Goal: Find specific page/section

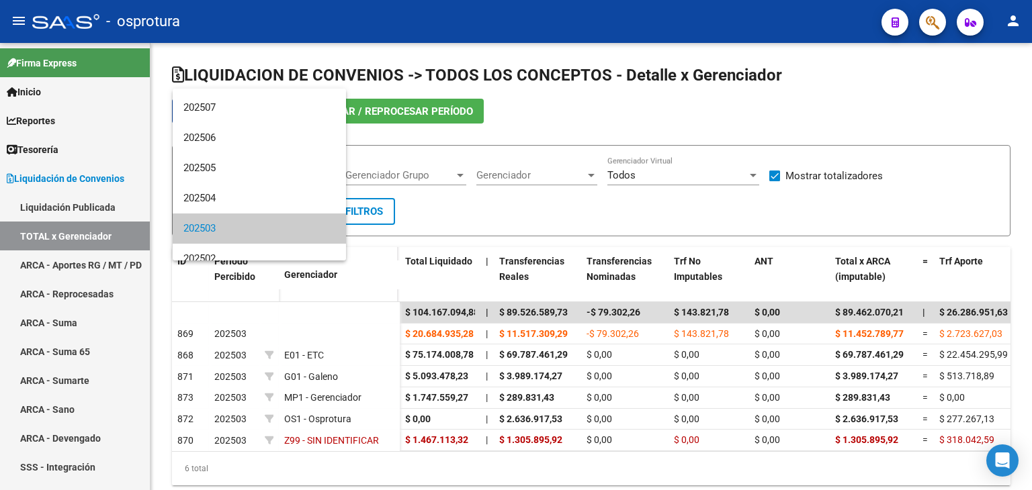
scroll to position [60, 0]
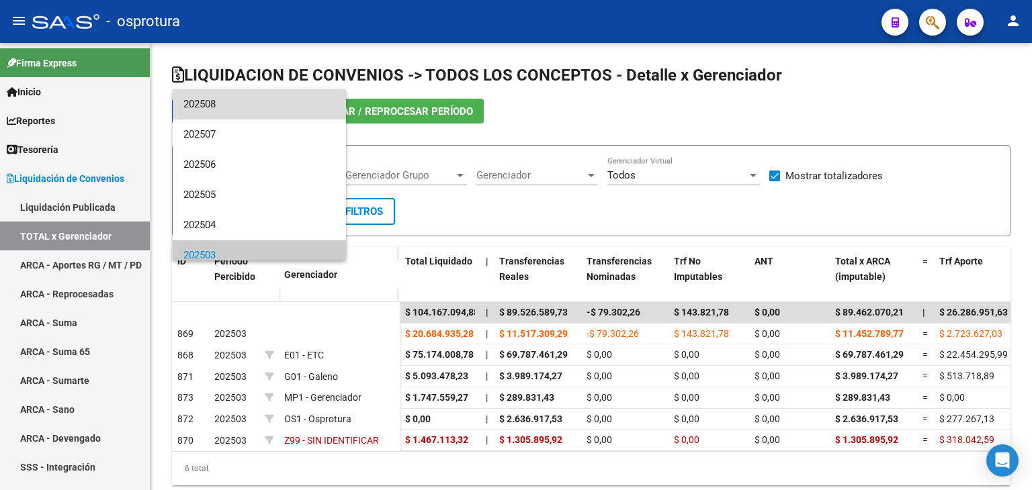
click at [260, 100] on span "202508" at bounding box center [259, 104] width 152 height 30
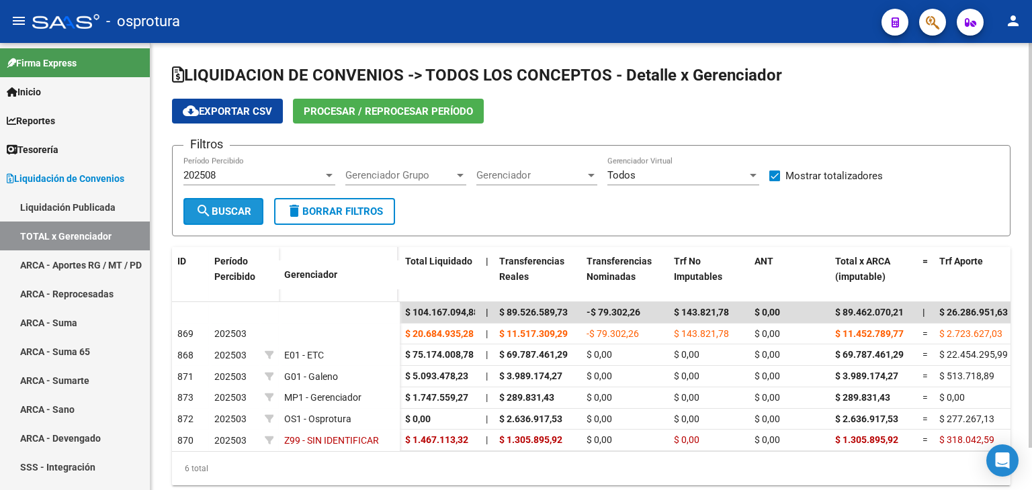
click at [228, 206] on span "search Buscar" at bounding box center [223, 212] width 56 height 12
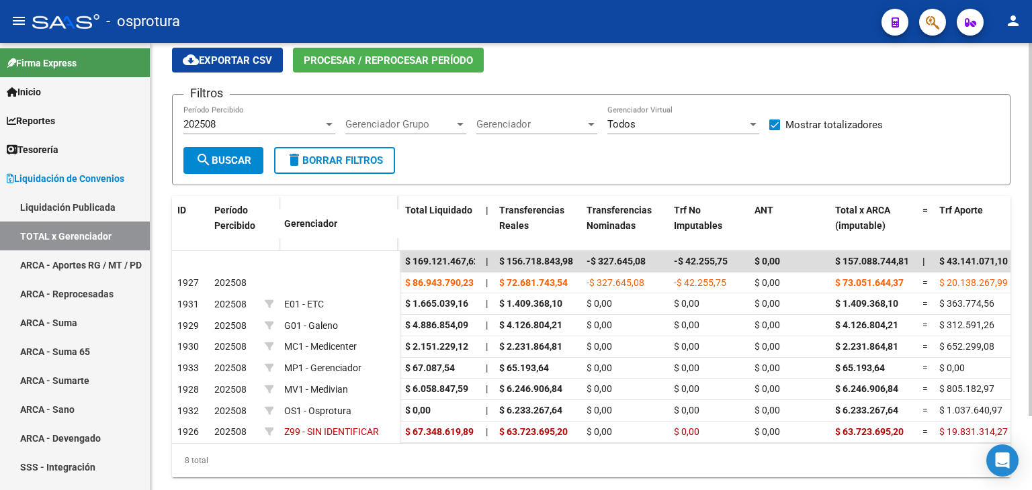
scroll to position [54, 0]
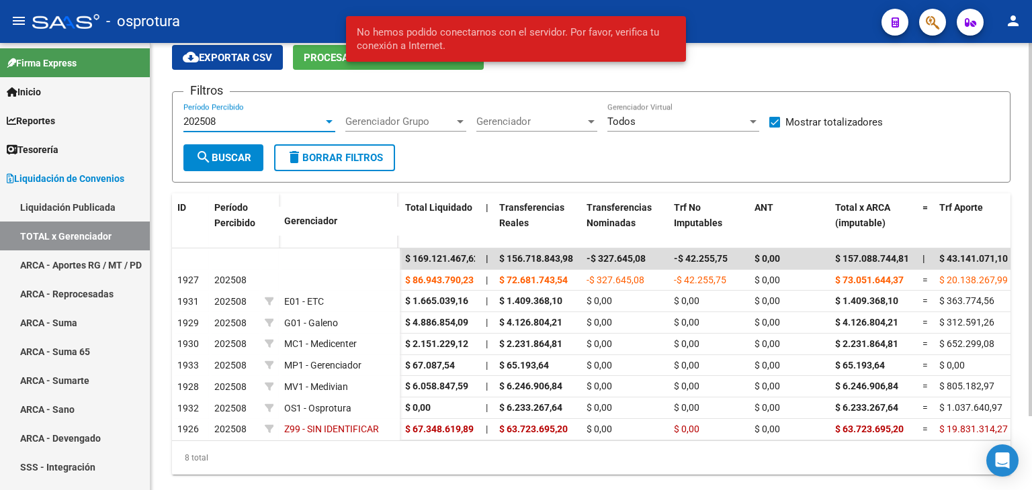
click at [268, 119] on div "202508" at bounding box center [253, 122] width 140 height 12
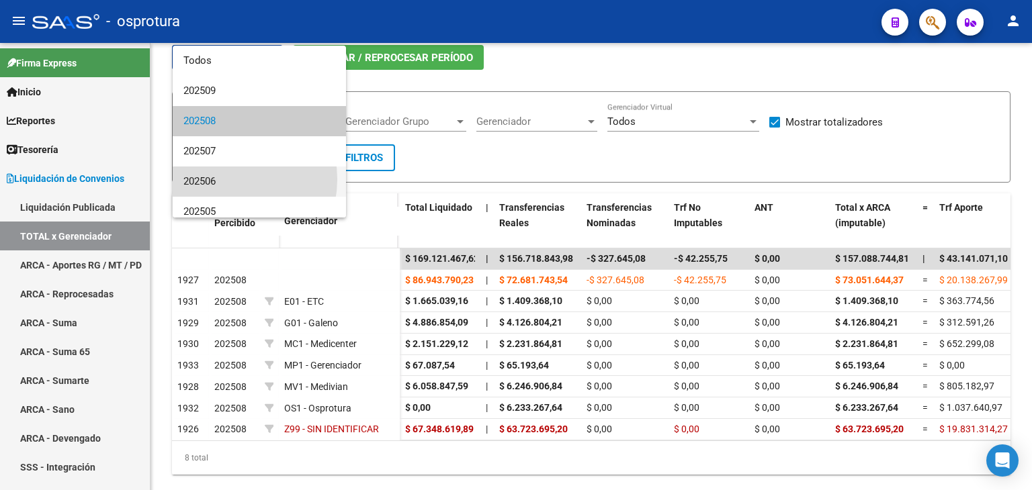
click at [222, 179] on span "202506" at bounding box center [259, 182] width 152 height 30
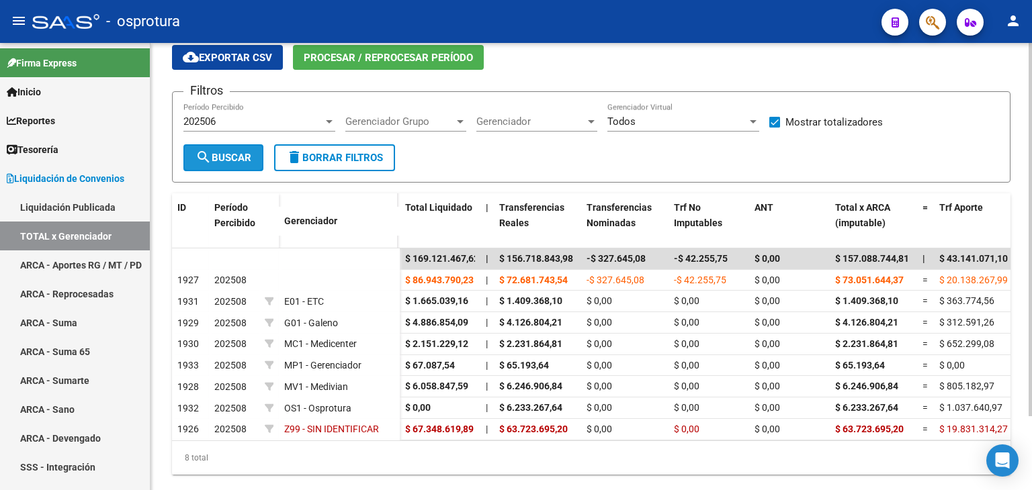
click at [230, 159] on span "search Buscar" at bounding box center [223, 158] width 56 height 12
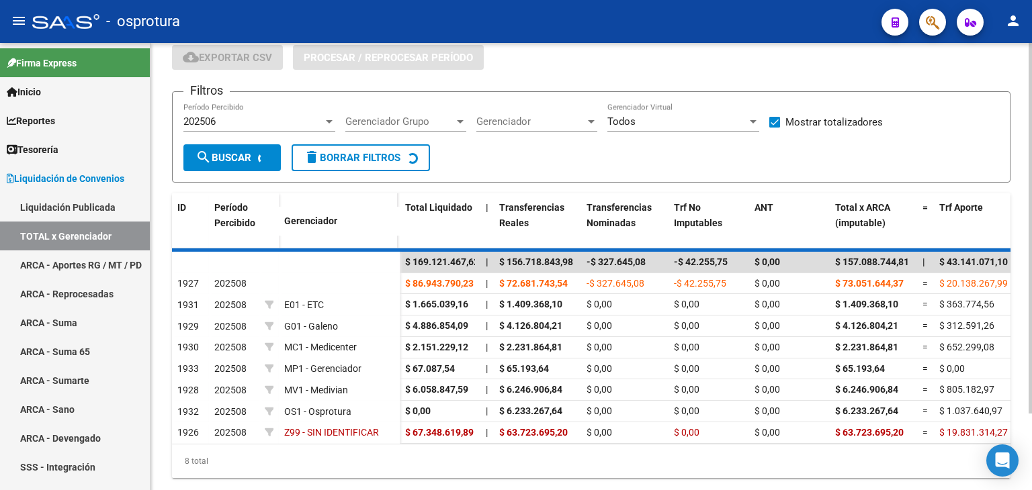
scroll to position [46, 0]
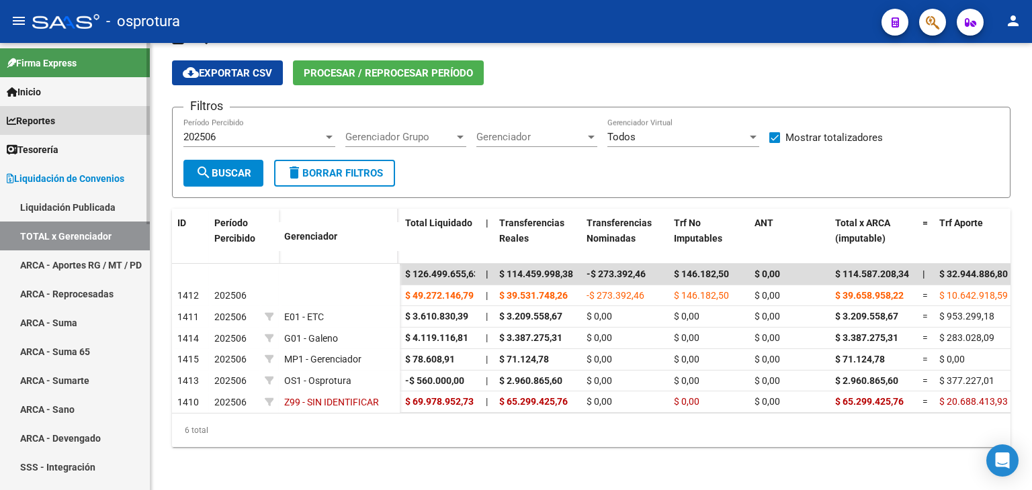
click at [78, 124] on link "Reportes" at bounding box center [75, 120] width 150 height 29
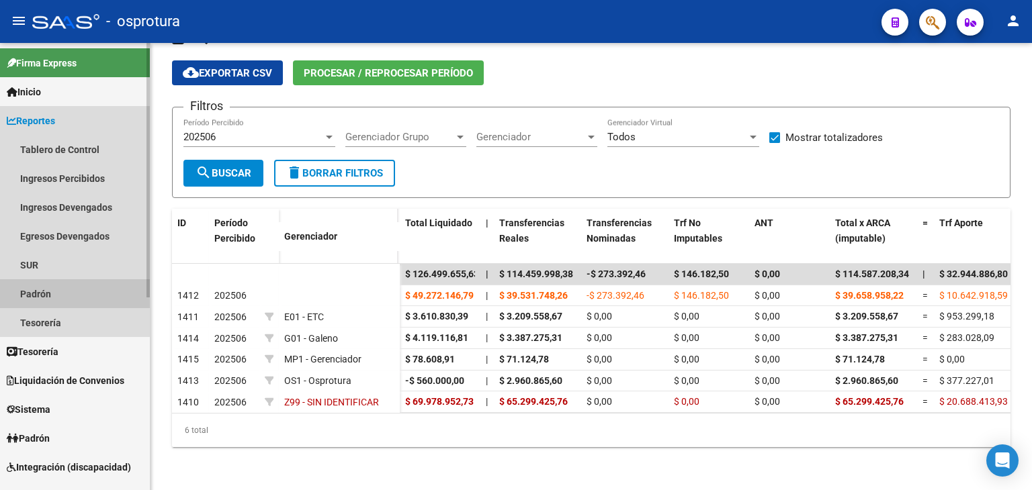
click at [71, 292] on link "Padrón" at bounding box center [75, 293] width 150 height 29
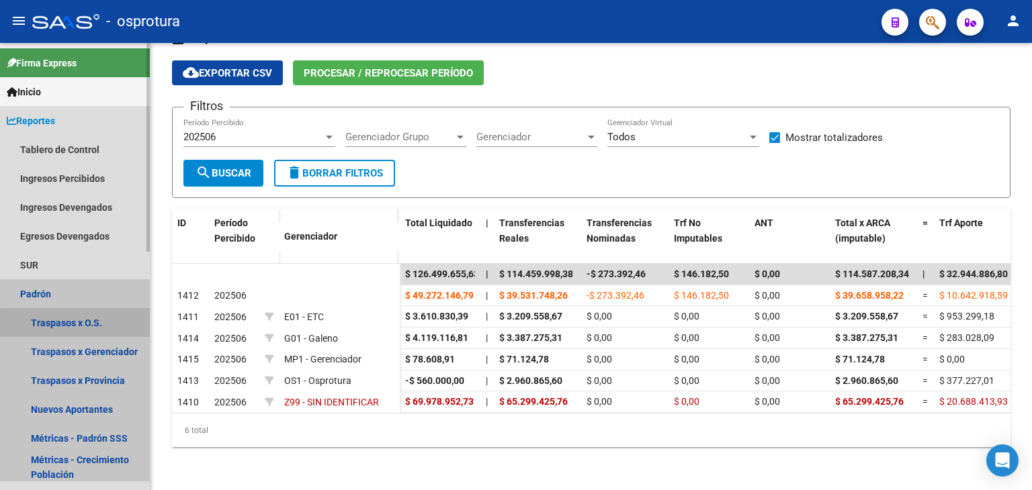
click at [93, 325] on link "Traspasos x O.S." at bounding box center [75, 322] width 150 height 29
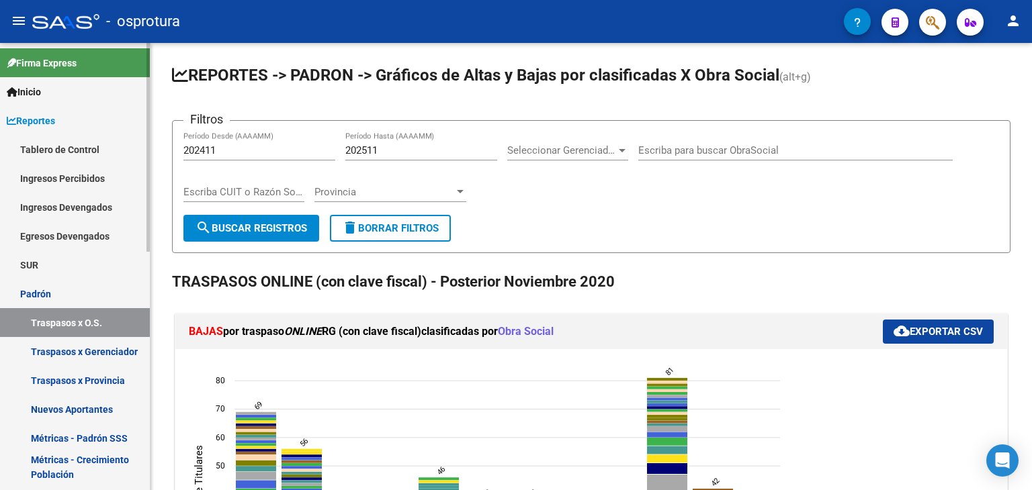
scroll to position [27, 0]
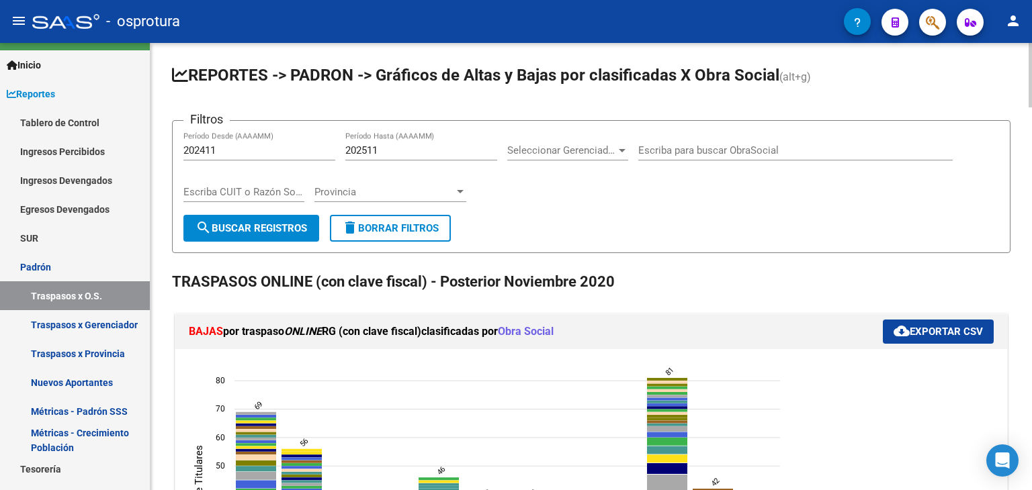
click at [783, 228] on form "Filtros 202411 Período Desde (AAAAMM) 202511 Período Hasta (AAAAMM) Seleccionar…" at bounding box center [591, 186] width 838 height 133
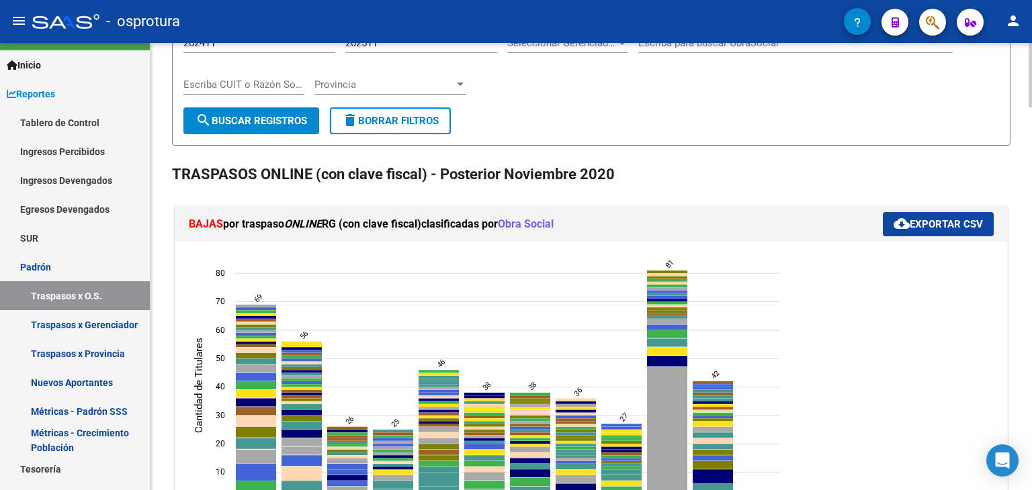
scroll to position [81, 0]
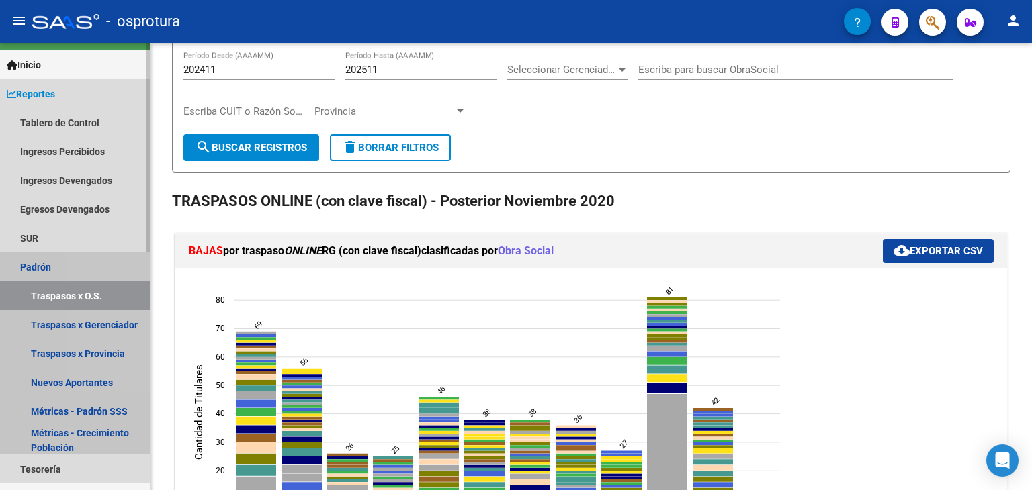
click at [115, 268] on link "Padrón" at bounding box center [75, 267] width 150 height 29
